Goal: Task Accomplishment & Management: Manage account settings

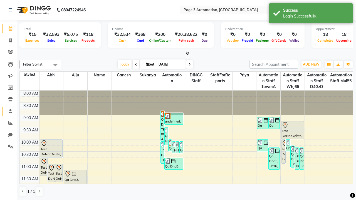
click at [8, 111] on span at bounding box center [11, 112] width 10 height 6
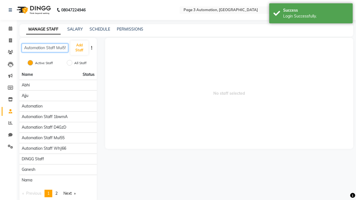
scroll to position [0, 1]
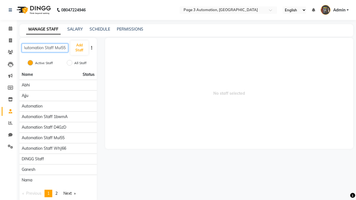
type input "Automation Staff Mui55"
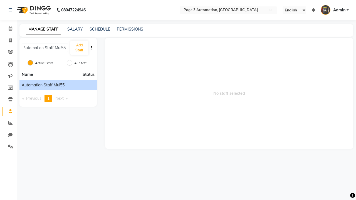
click at [58, 85] on span "Automation Staff Mui55" at bounding box center [43, 85] width 43 height 6
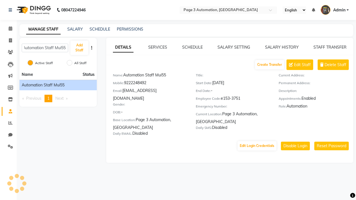
scroll to position [0, 0]
click at [123, 47] on link "DETAILS" at bounding box center [123, 48] width 21 height 10
click at [336, 65] on span "Delete Staff" at bounding box center [336, 65] width 22 height 6
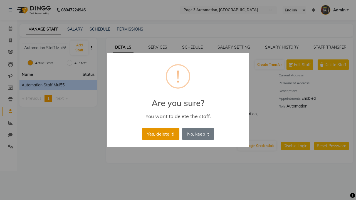
click at [161, 134] on button "Yes, delete it!" at bounding box center [160, 134] width 37 height 12
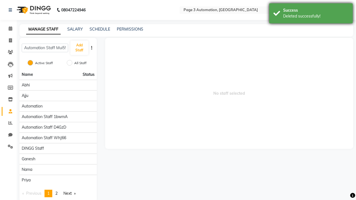
click at [311, 14] on div "Deleted successfully!" at bounding box center [315, 16] width 65 height 6
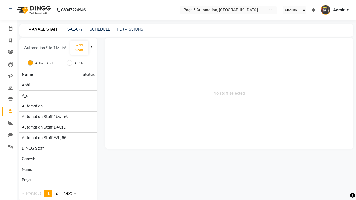
click at [335, 10] on span "Admin" at bounding box center [339, 10] width 12 height 6
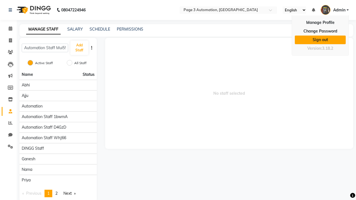
click at [320, 40] on link "Sign out" at bounding box center [320, 40] width 51 height 9
